Goal: Task Accomplishment & Management: Complete application form

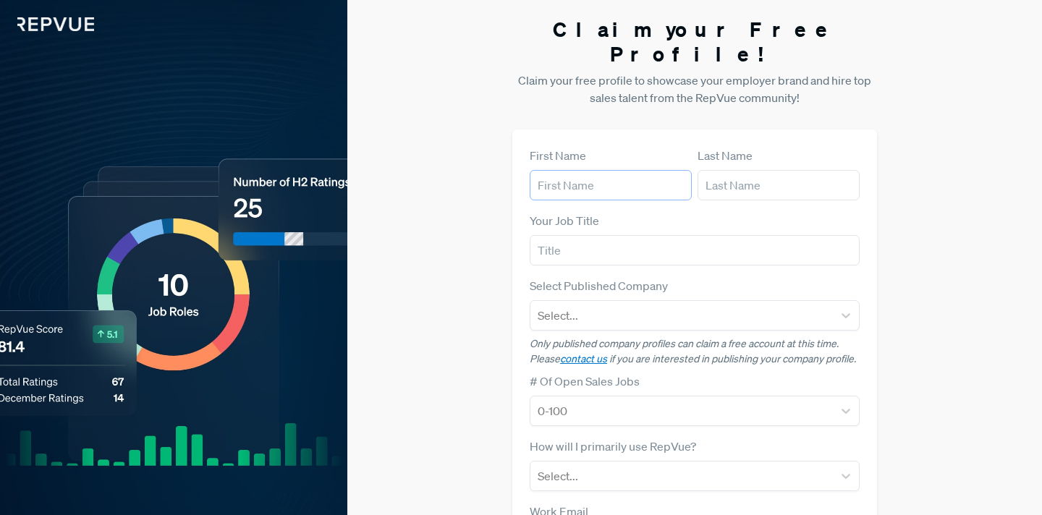
click at [564, 170] on input "text" at bounding box center [611, 185] width 162 height 30
type input "[PERSON_NAME]"
click at [778, 170] on input "text" at bounding box center [779, 185] width 162 height 30
type input "Pias"
click at [723, 240] on input "text" at bounding box center [695, 250] width 330 height 30
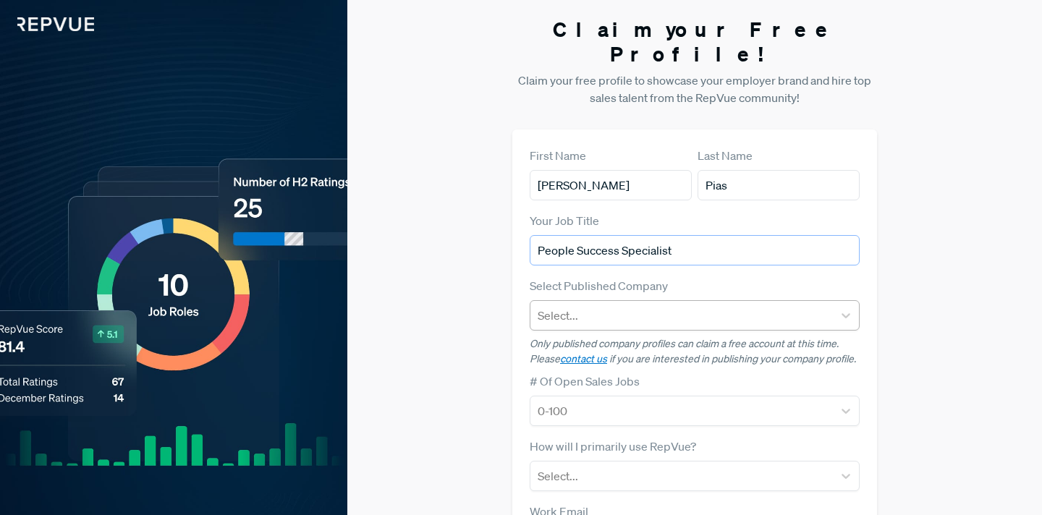
type input "People Success Specialist"
click at [691, 306] on div at bounding box center [682, 316] width 288 height 20
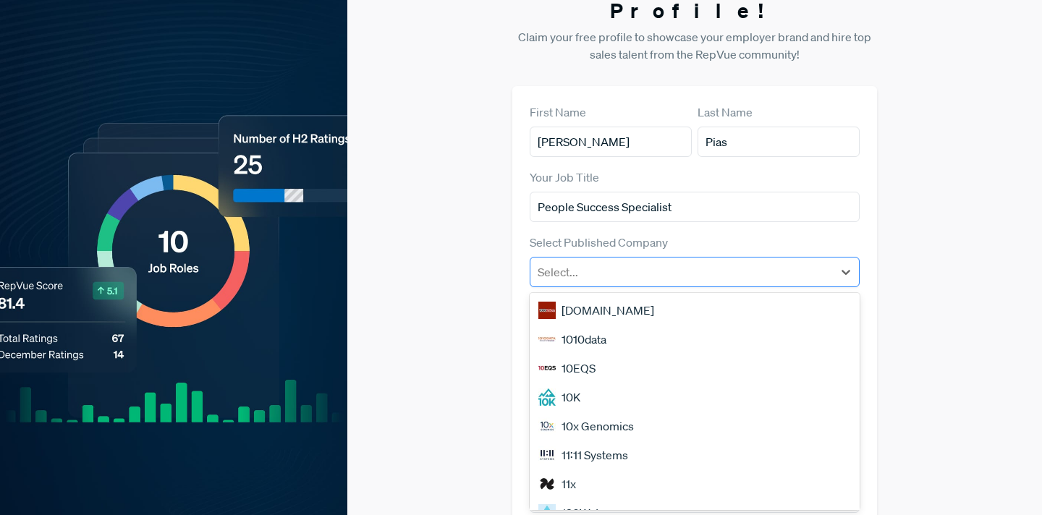
scroll to position [51, 0]
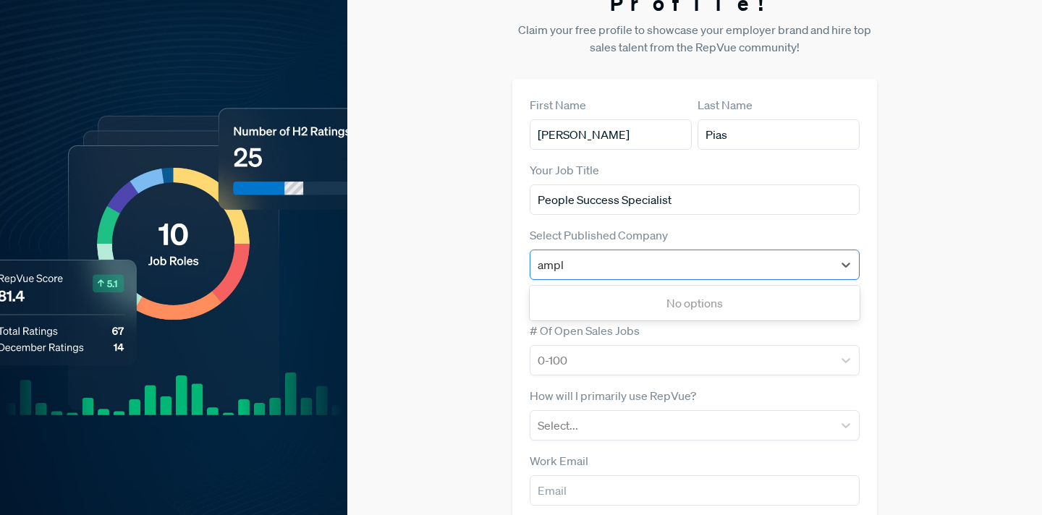
type input "ample"
click at [639, 289] on div "Amplemarket" at bounding box center [695, 303] width 330 height 29
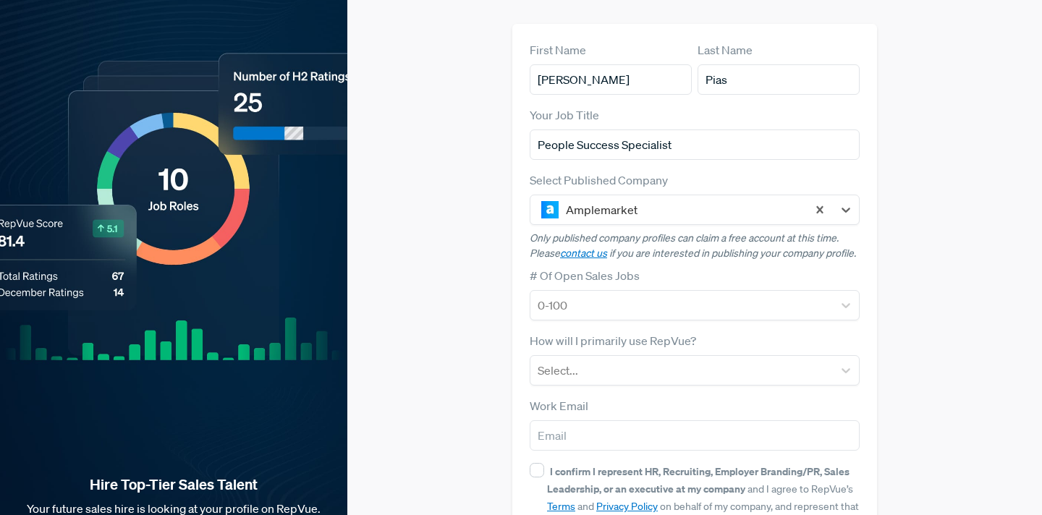
scroll to position [111, 0]
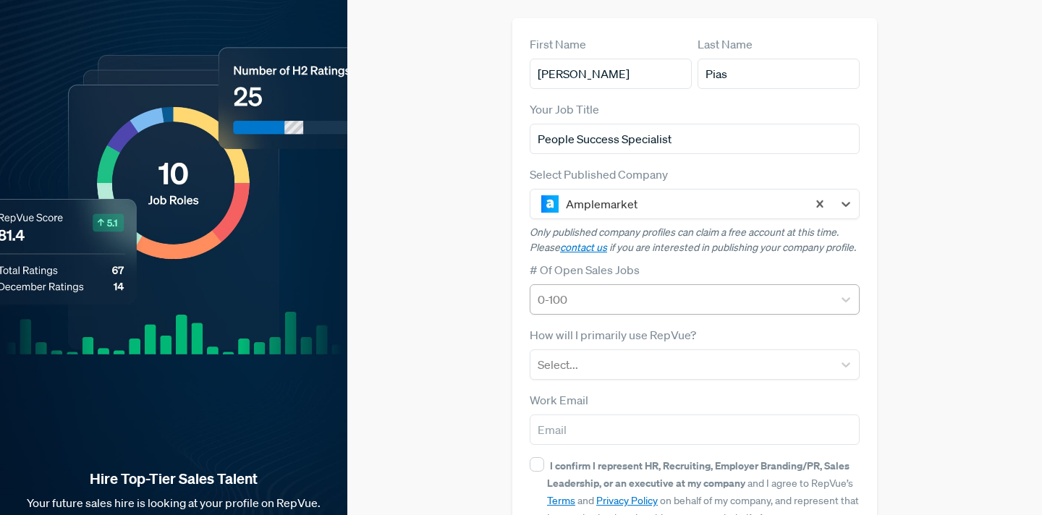
click at [613, 290] on div at bounding box center [682, 300] width 288 height 20
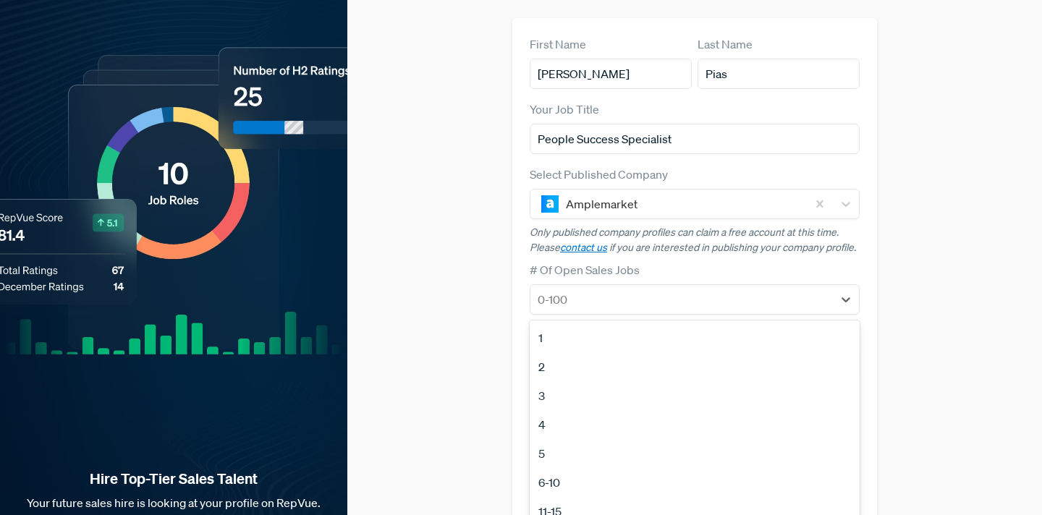
click at [560, 324] on div "1" at bounding box center [695, 338] width 330 height 29
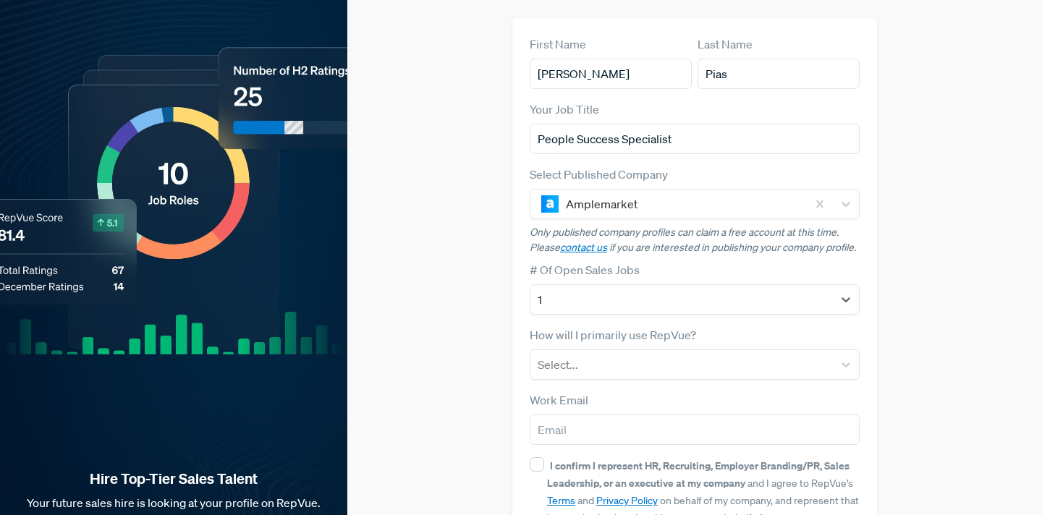
scroll to position [164, 0]
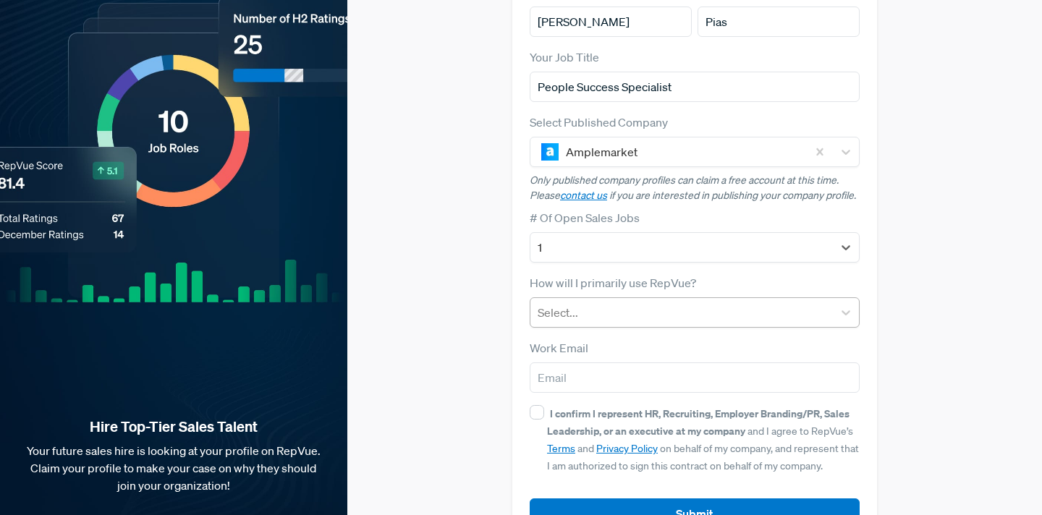
click at [573, 303] on div at bounding box center [682, 313] width 288 height 20
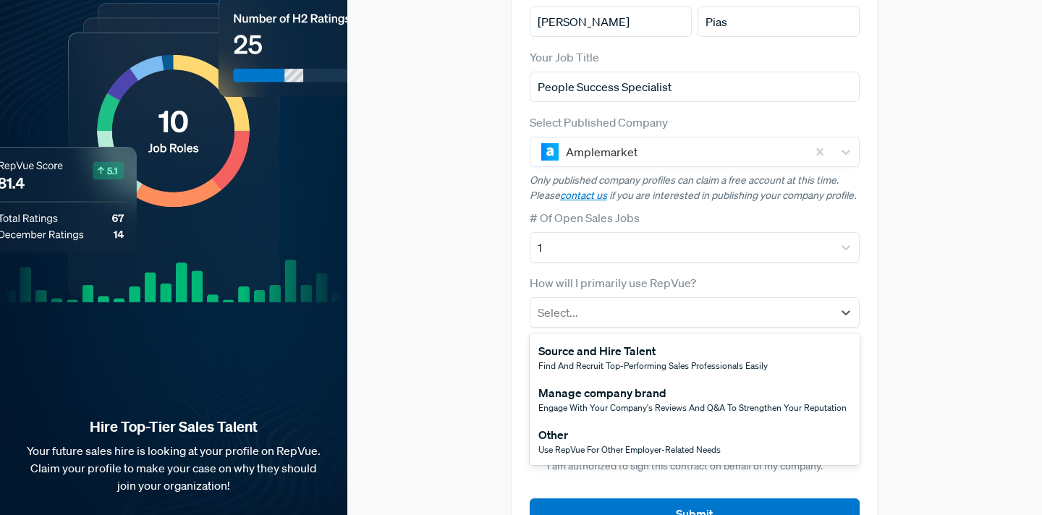
click at [583, 360] on span "Find and recruit top-performing sales professionals easily" at bounding box center [653, 366] width 229 height 12
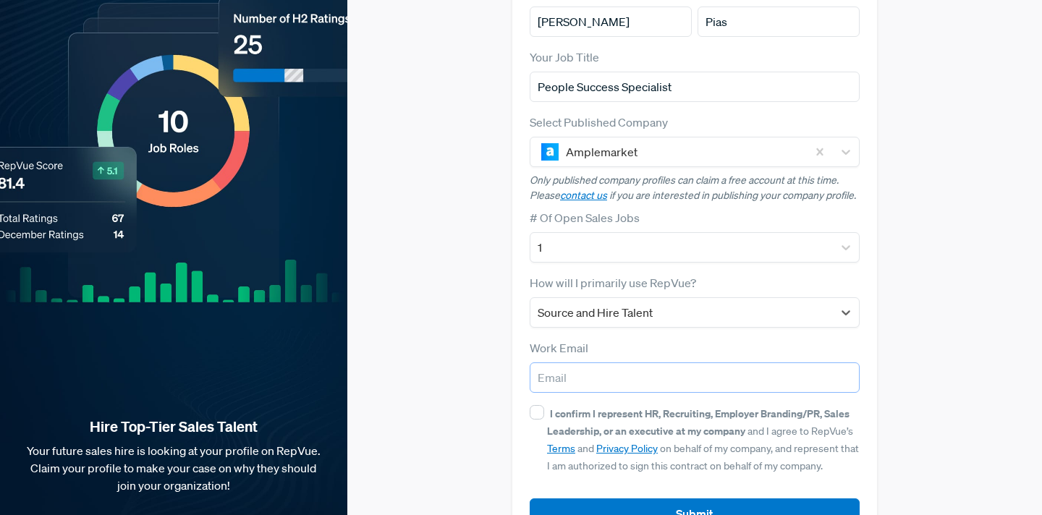
click at [584, 363] on input "email" at bounding box center [695, 378] width 330 height 30
type input "[PERSON_NAME][EMAIL_ADDRESS][DOMAIN_NAME]"
click at [535, 405] on input "I confirm I represent HR, Recruiting, Employer Branding/PR, Sales Leadership, o…" at bounding box center [537, 412] width 14 height 14
checkbox input "true"
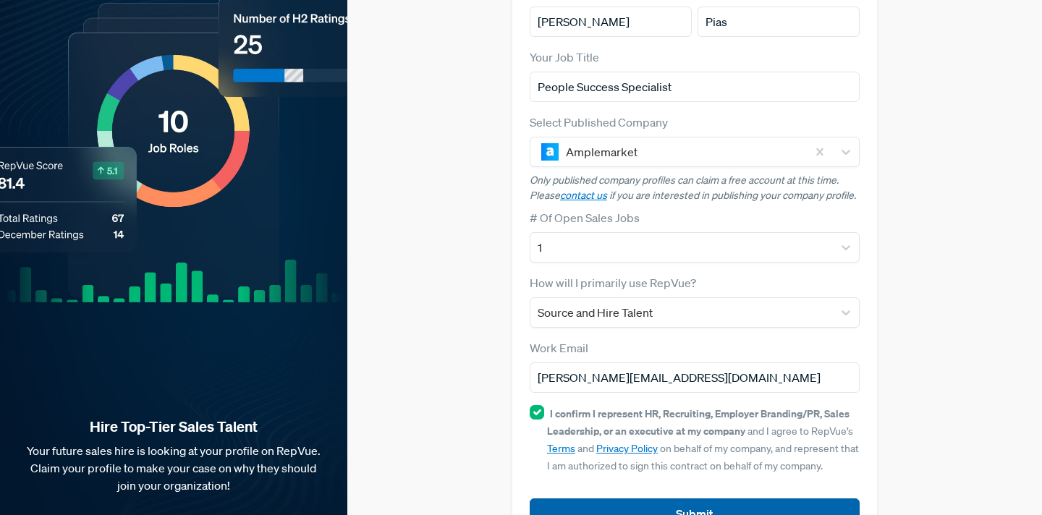
click at [589, 499] on button "Submit" at bounding box center [695, 514] width 330 height 31
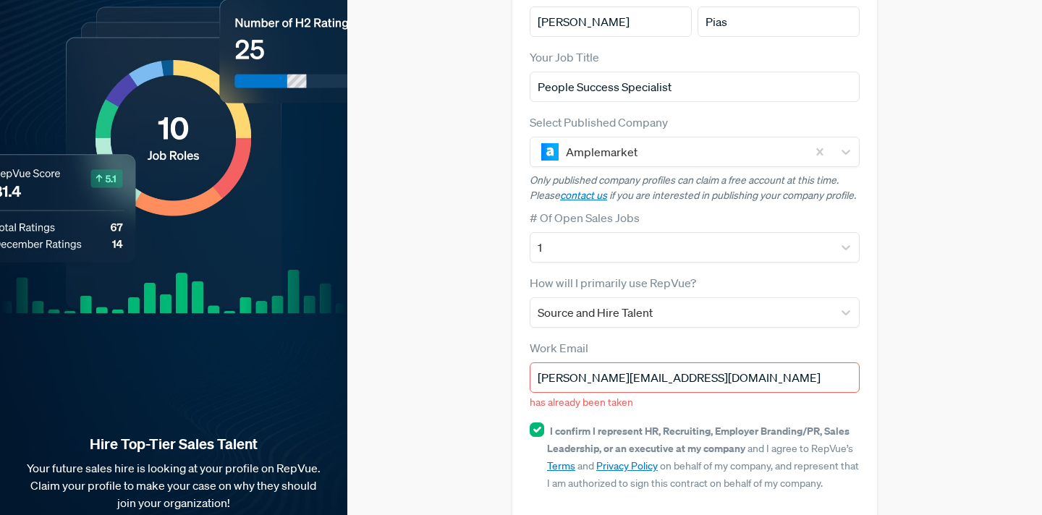
scroll to position [181, 0]
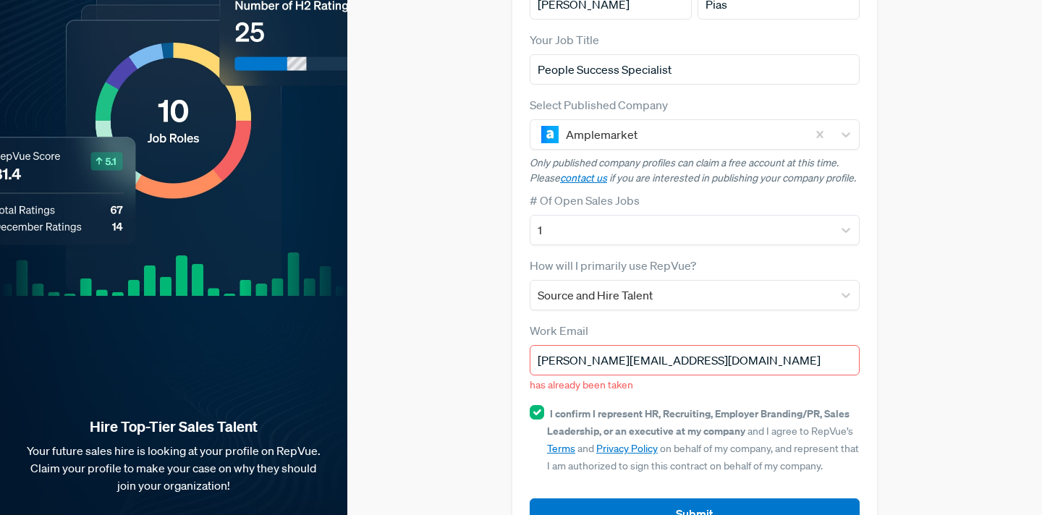
click at [556, 345] on input "[PERSON_NAME][EMAIL_ADDRESS][DOMAIN_NAME]" at bounding box center [695, 360] width 330 height 30
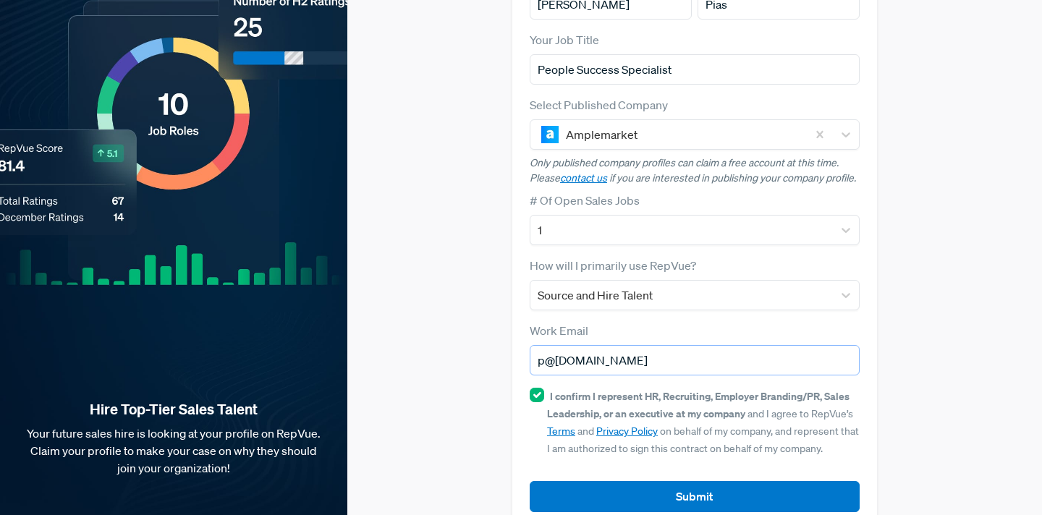
scroll to position [164, 0]
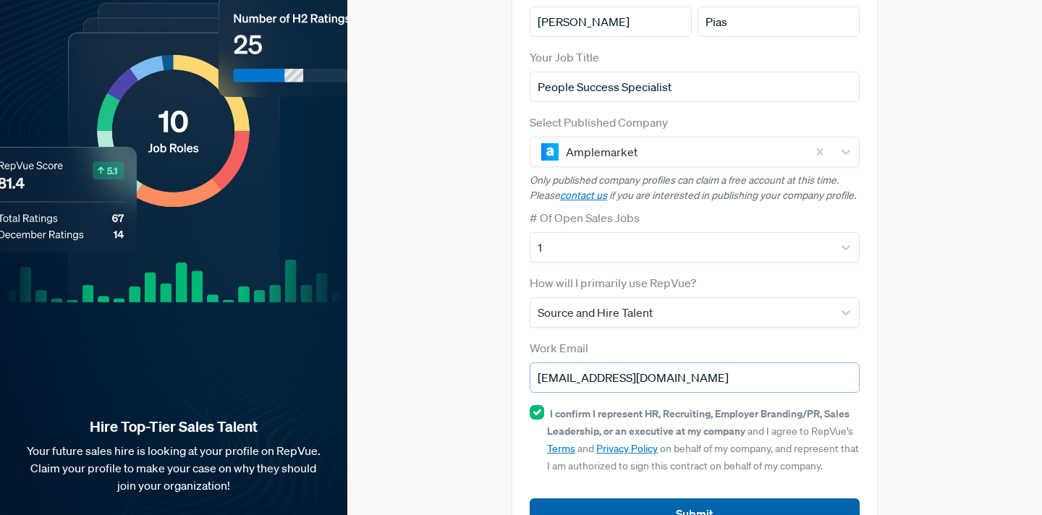
type input "[EMAIL_ADDRESS][DOMAIN_NAME]"
click at [623, 499] on button "Submit" at bounding box center [695, 514] width 330 height 31
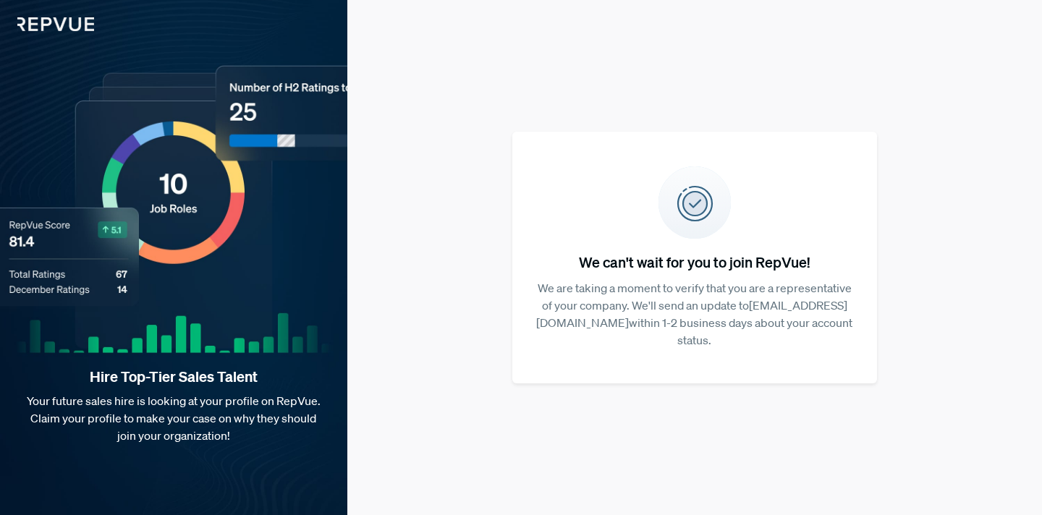
scroll to position [0, 0]
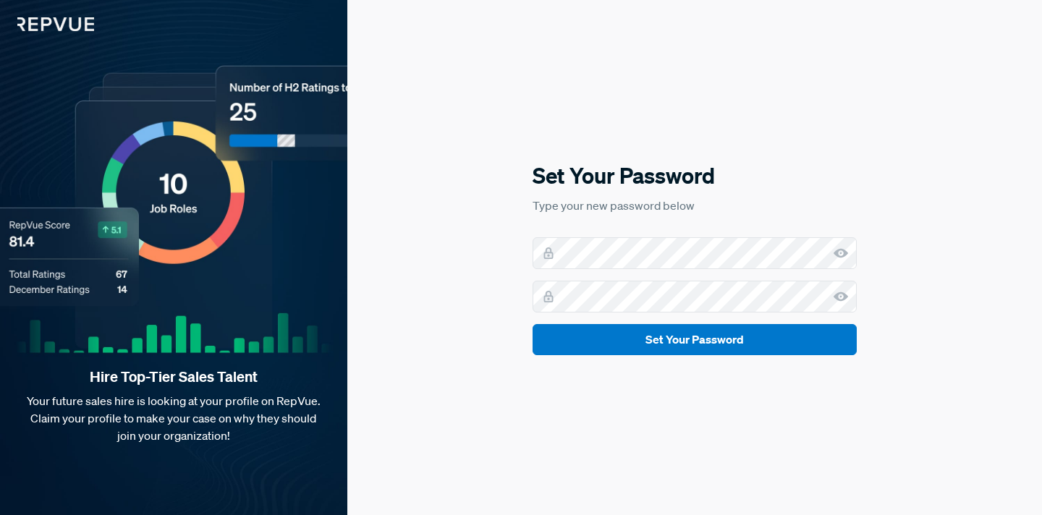
click at [842, 253] on icon at bounding box center [841, 253] width 14 height 14
click at [835, 293] on icon at bounding box center [841, 297] width 14 height 14
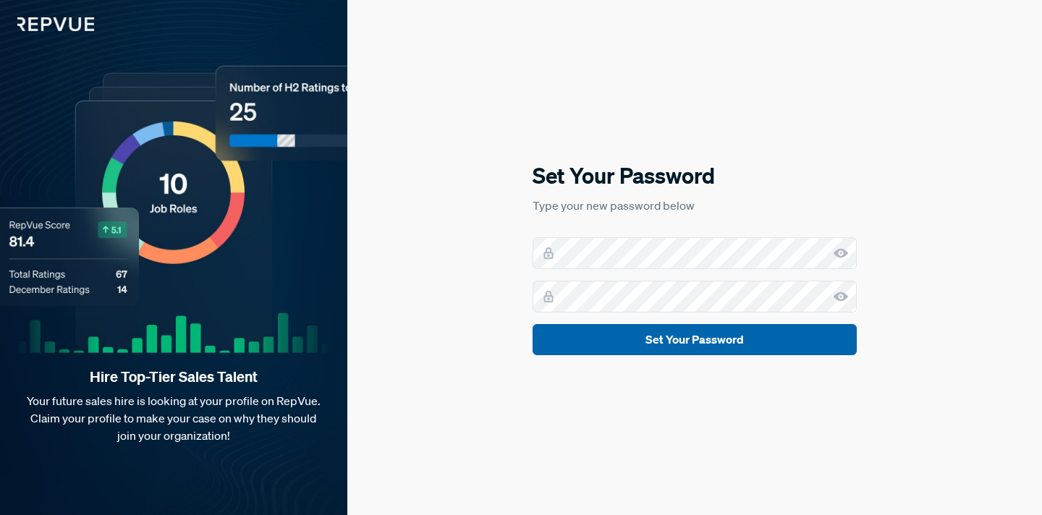
click at [732, 345] on button "Set Your Password" at bounding box center [695, 339] width 324 height 31
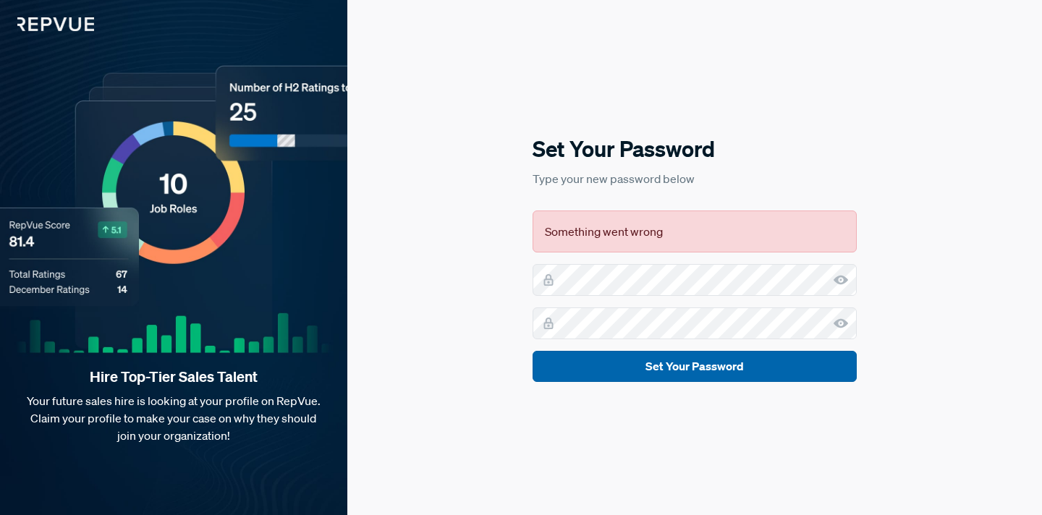
click at [696, 371] on button "Set Your Password" at bounding box center [695, 366] width 324 height 31
click at [653, 363] on button "Set Your Password" at bounding box center [695, 366] width 324 height 31
